Goal: Transaction & Acquisition: Purchase product/service

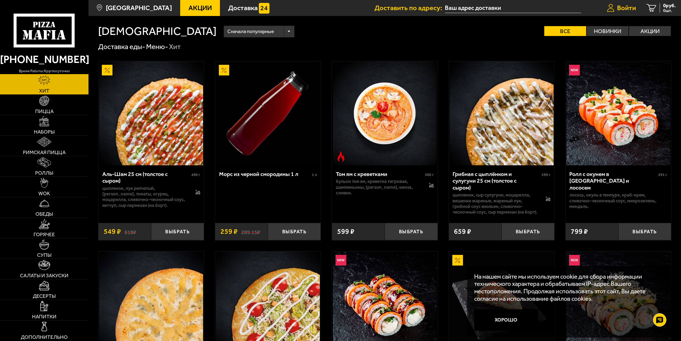
click at [619, 7] on span "Войти" at bounding box center [626, 8] width 19 height 7
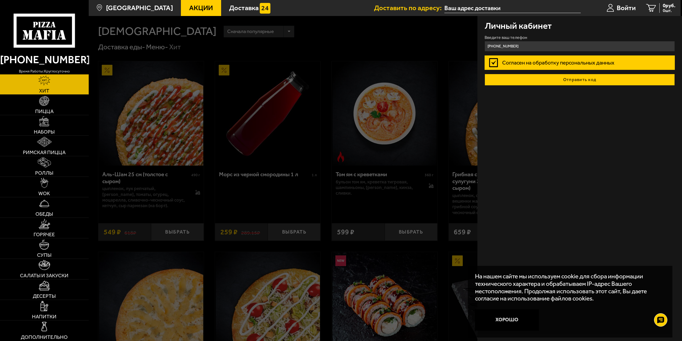
type input "[PHONE_NUMBER]"
click at [595, 80] on button "Отправить код" at bounding box center [580, 80] width 191 height 12
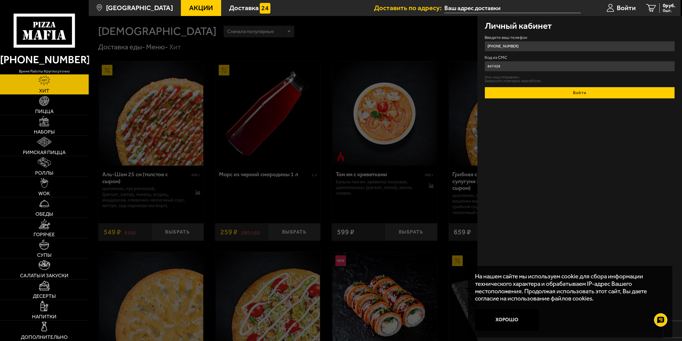
type input "847428"
click at [577, 95] on button "Войти" at bounding box center [580, 93] width 191 height 12
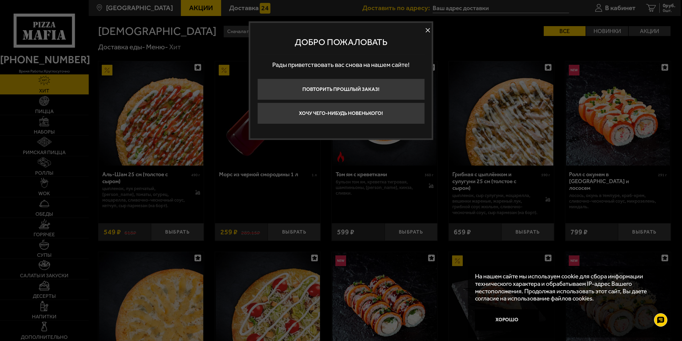
click at [427, 28] on button at bounding box center [428, 30] width 8 height 8
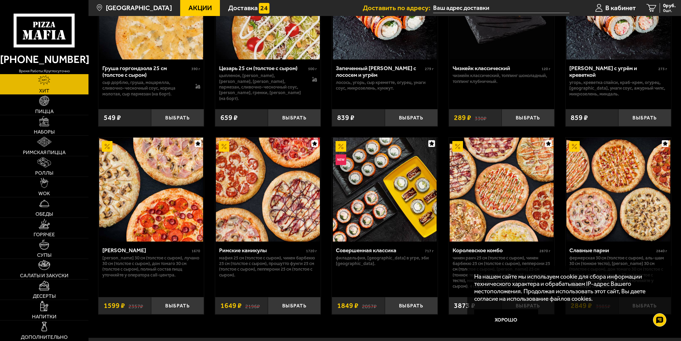
scroll to position [298, 0]
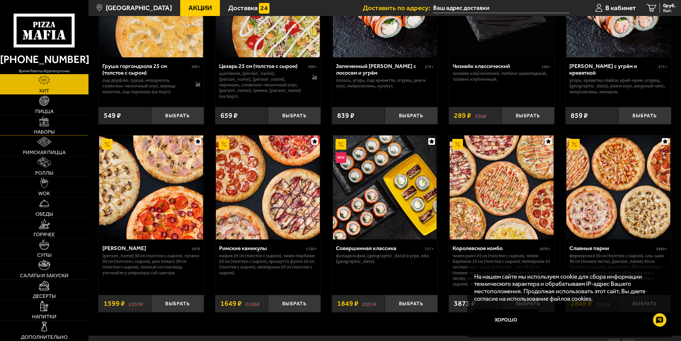
click at [44, 126] on img at bounding box center [44, 121] width 10 height 10
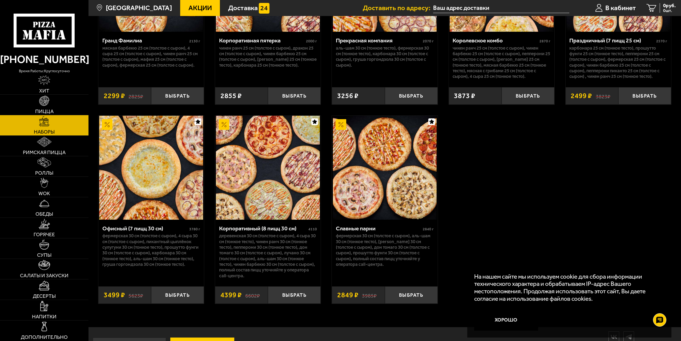
scroll to position [1039, 0]
click at [45, 146] on img at bounding box center [44, 142] width 15 height 10
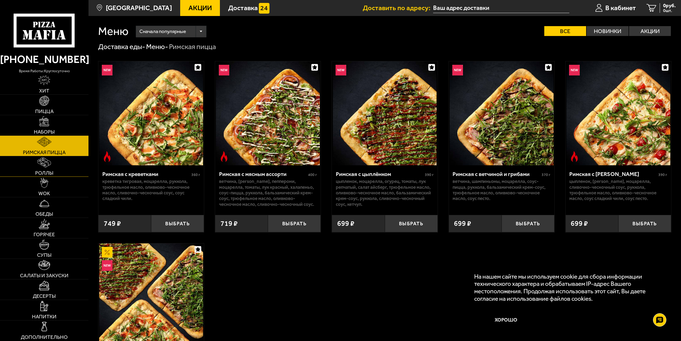
click at [48, 170] on span "Роллы" at bounding box center [44, 172] width 18 height 5
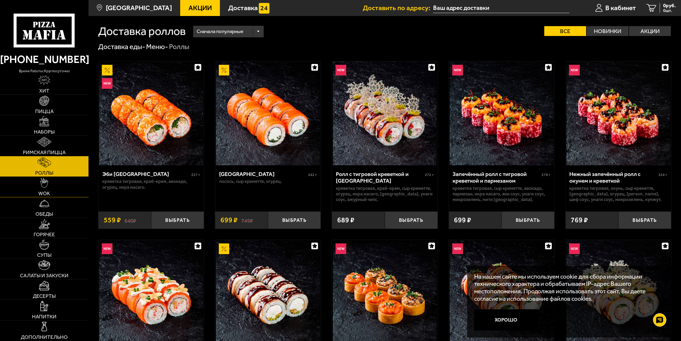
click at [47, 186] on img at bounding box center [44, 183] width 8 height 10
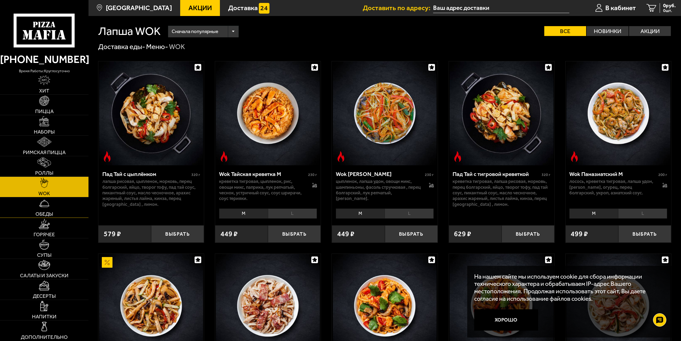
click at [45, 207] on img at bounding box center [44, 203] width 10 height 10
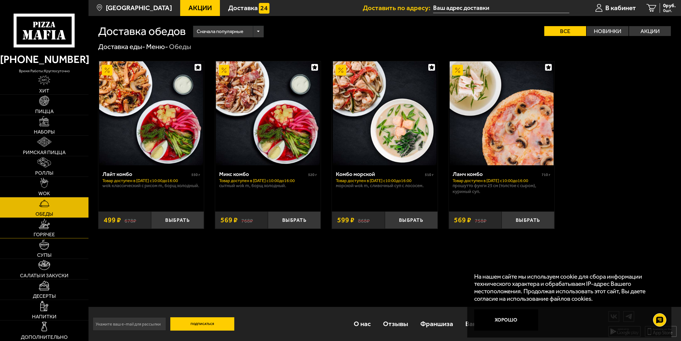
click at [45, 229] on link "Горячее" at bounding box center [44, 228] width 88 height 20
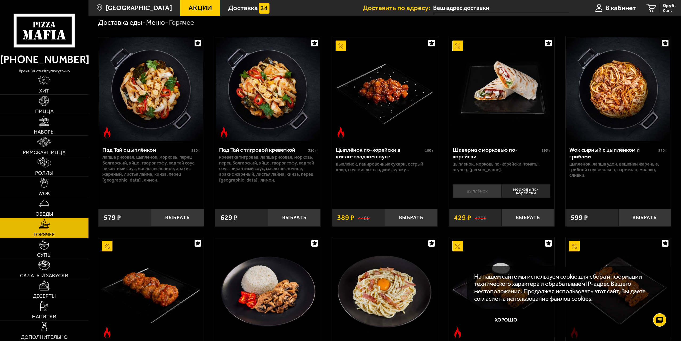
scroll to position [27, 0]
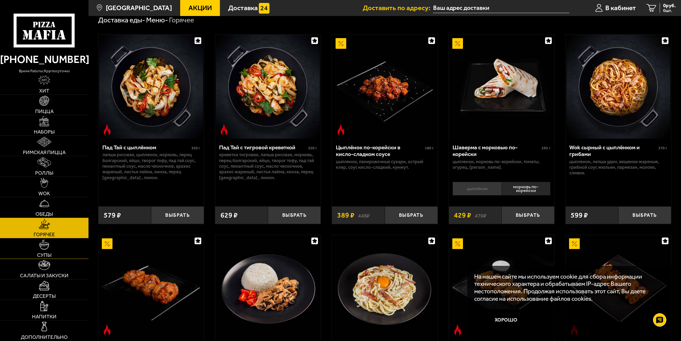
click at [43, 246] on img at bounding box center [44, 244] width 10 height 10
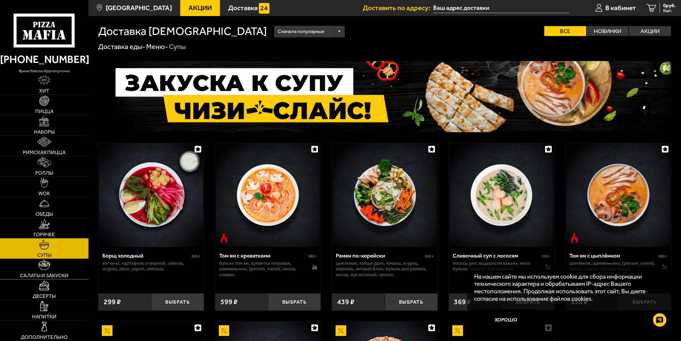
click at [46, 268] on img at bounding box center [43, 265] width 11 height 10
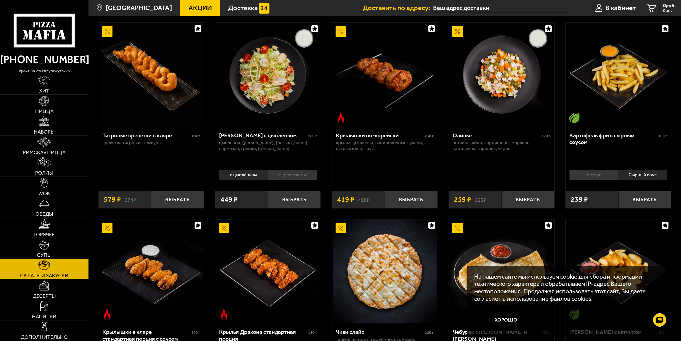
scroll to position [53, 0]
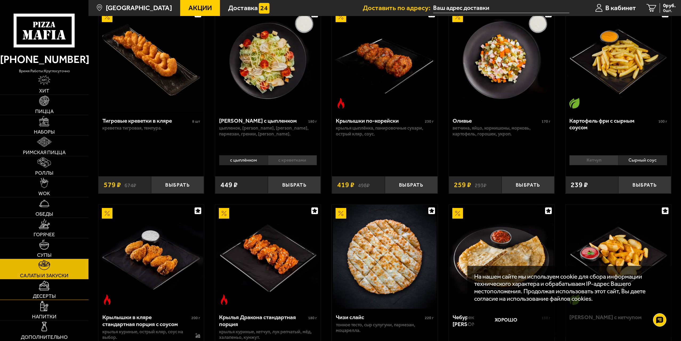
click at [47, 291] on link "Десерты" at bounding box center [44, 289] width 88 height 20
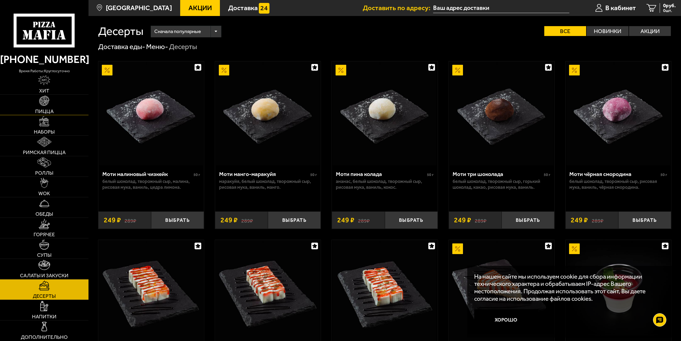
click at [46, 101] on img at bounding box center [44, 101] width 10 height 10
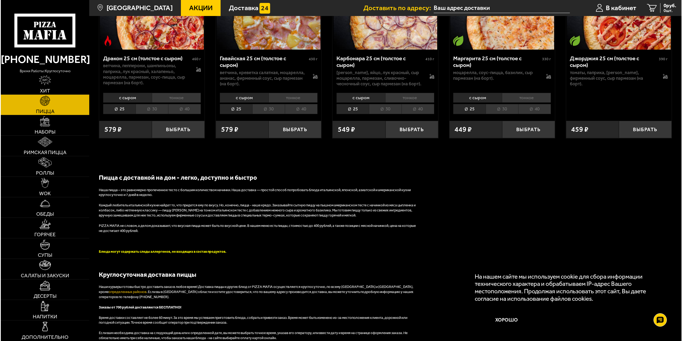
scroll to position [1412, 0]
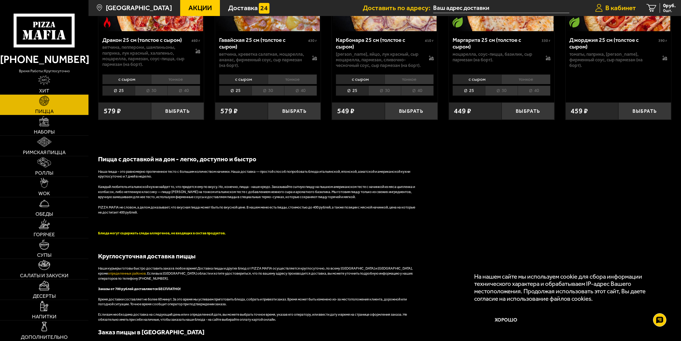
click at [614, 8] on span "В кабинет" at bounding box center [620, 8] width 31 height 7
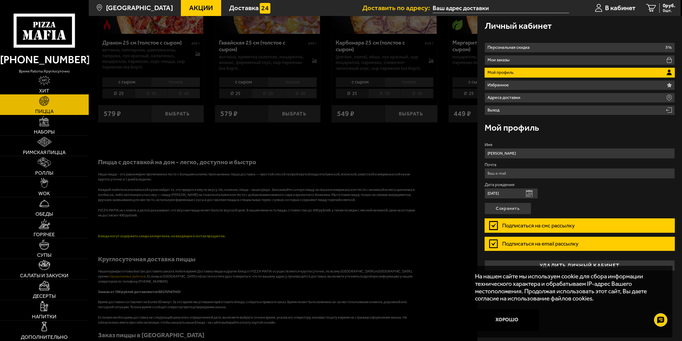
click at [44, 83] on img at bounding box center [44, 80] width 12 height 10
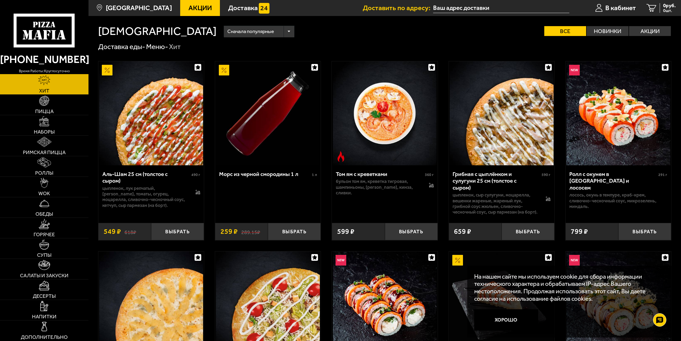
click at [450, 8] on input "text" at bounding box center [501, 8] width 136 height 10
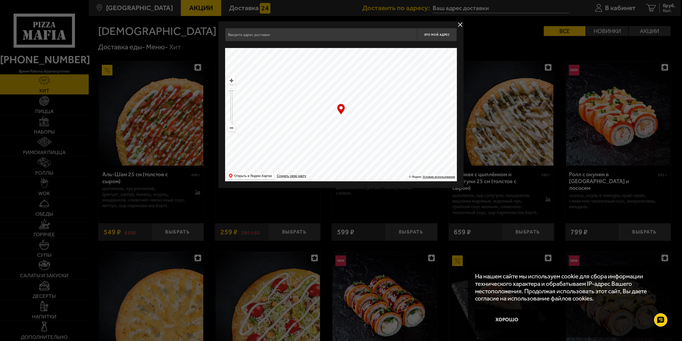
click at [460, 23] on button "delivery type" at bounding box center [460, 24] width 7 height 7
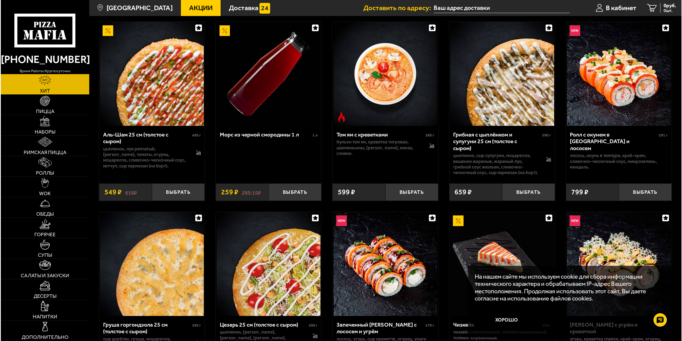
scroll to position [53, 0]
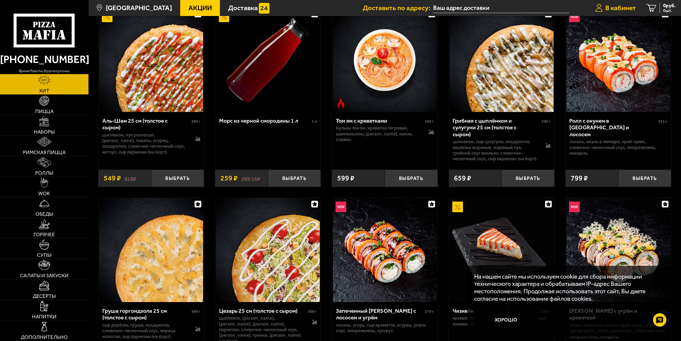
click at [622, 5] on span "В кабинет" at bounding box center [620, 8] width 31 height 7
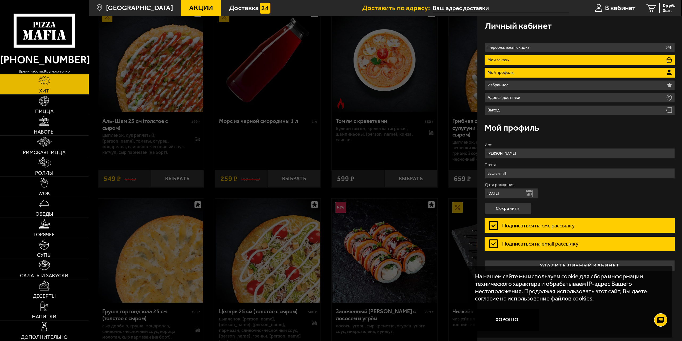
click at [512, 62] on li "Мои заказы" at bounding box center [580, 60] width 191 height 10
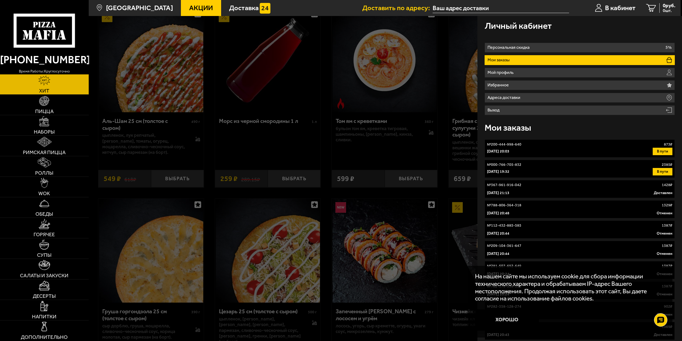
click at [528, 148] on div "[DATE] 20:03 В пути" at bounding box center [580, 151] width 186 height 7
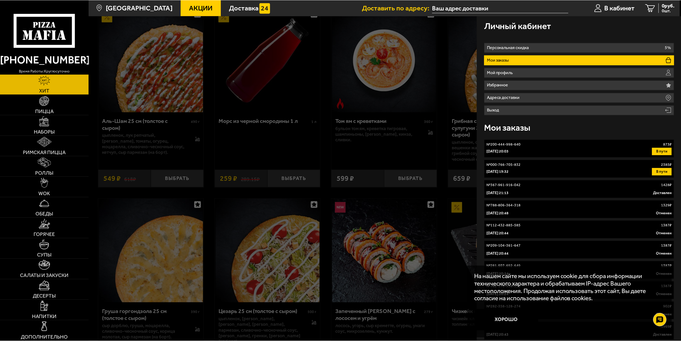
scroll to position [0, 0]
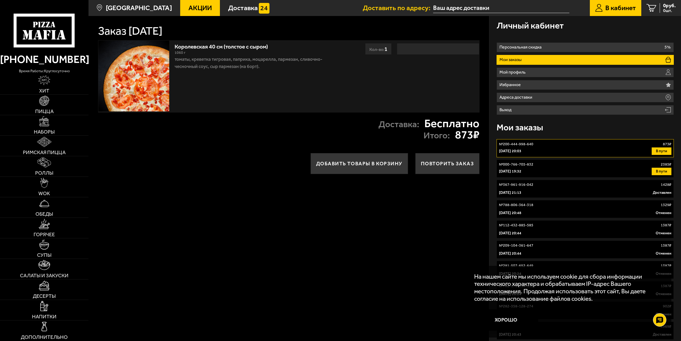
click at [146, 85] on img at bounding box center [133, 76] width 71 height 71
click at [137, 86] on img at bounding box center [133, 76] width 71 height 71
click at [371, 165] on button "Добавить товары в корзину" at bounding box center [359, 163] width 98 height 21
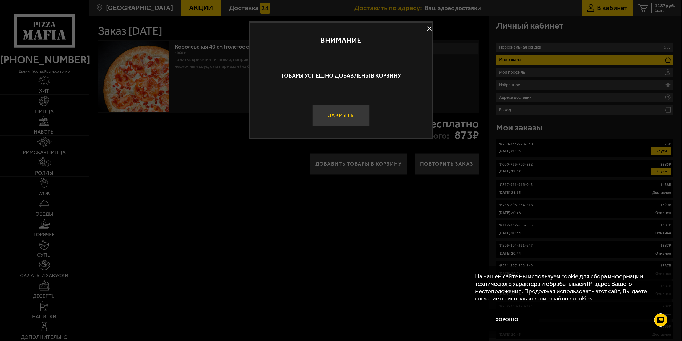
click at [338, 119] on button "Закрыть" at bounding box center [341, 114] width 57 height 21
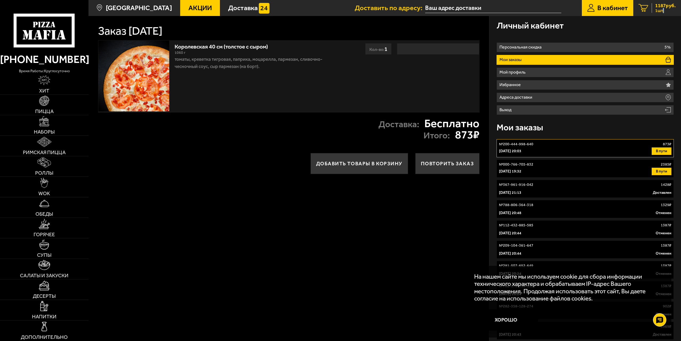
click at [661, 9] on span "1 шт." at bounding box center [665, 11] width 21 height 4
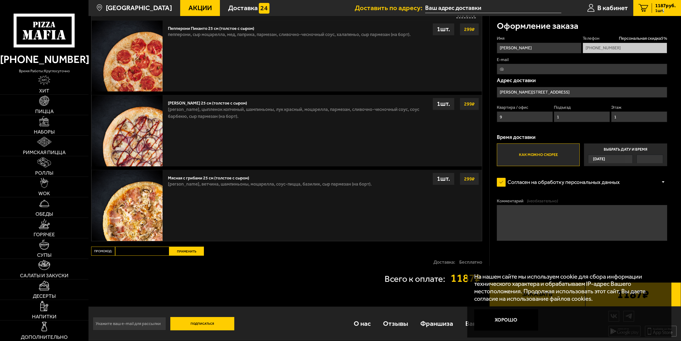
scroll to position [278, 0]
